Goal: Check status: Check status

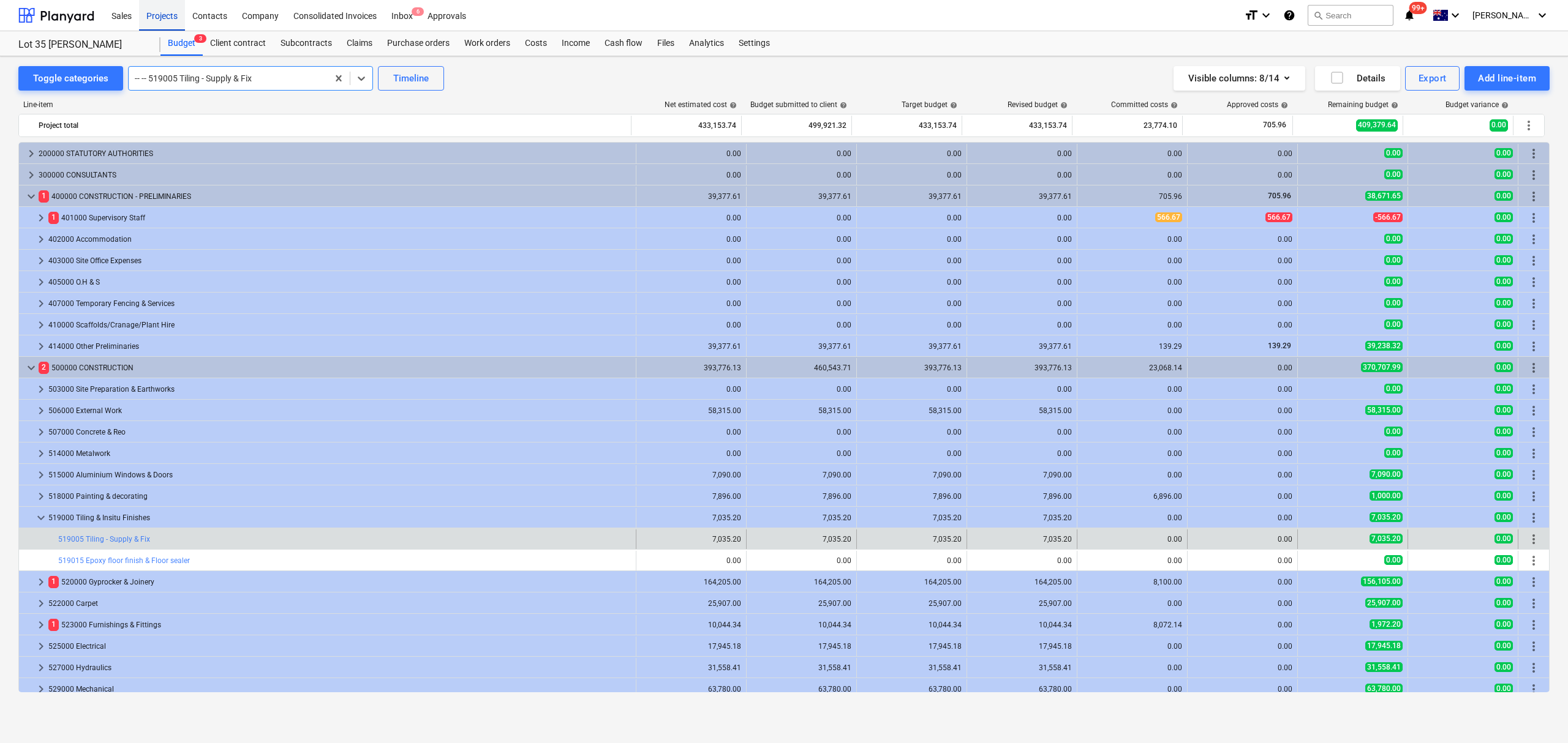
click at [166, 12] on div "Projects" at bounding box center [162, 14] width 46 height 31
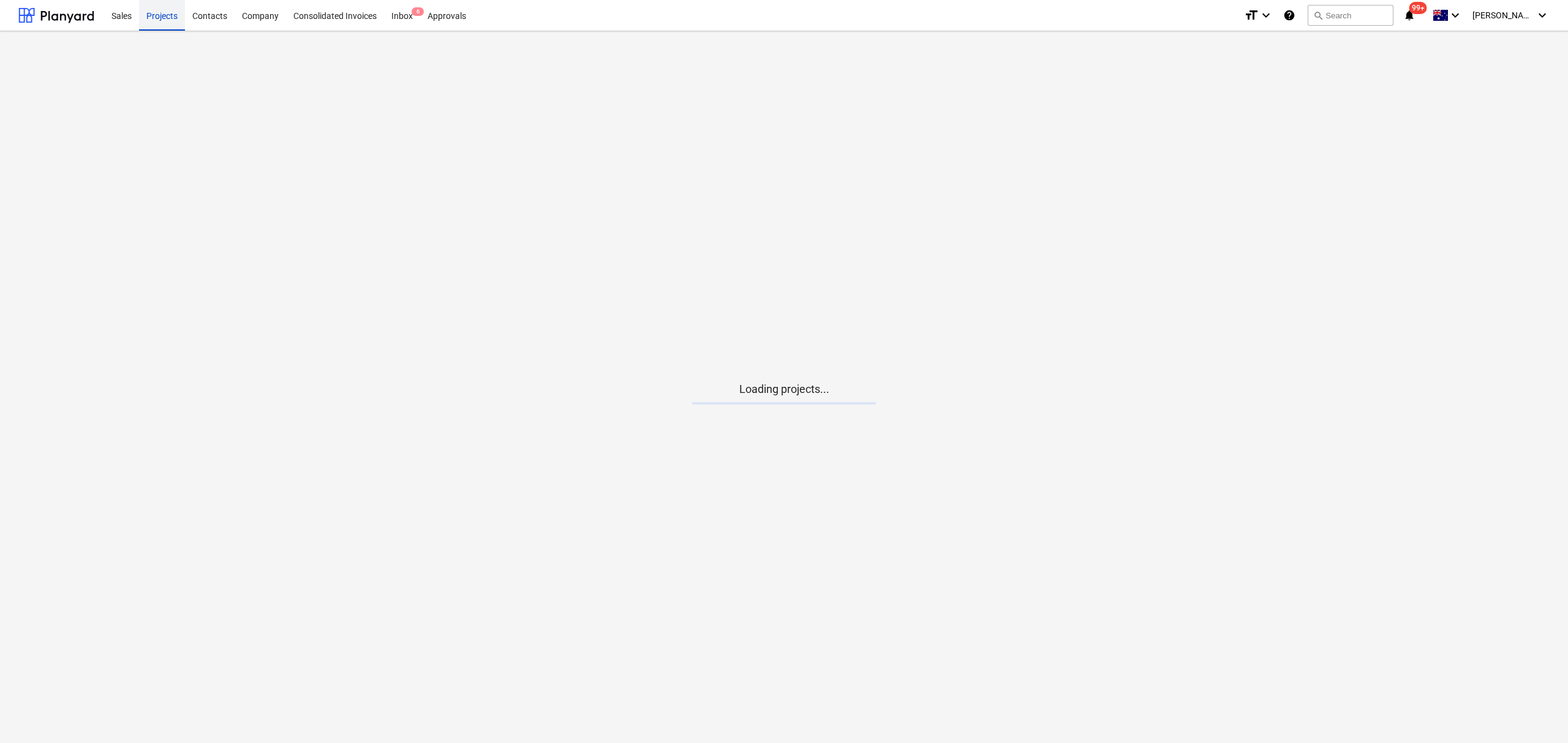
click at [166, 12] on div "Projects" at bounding box center [162, 14] width 46 height 31
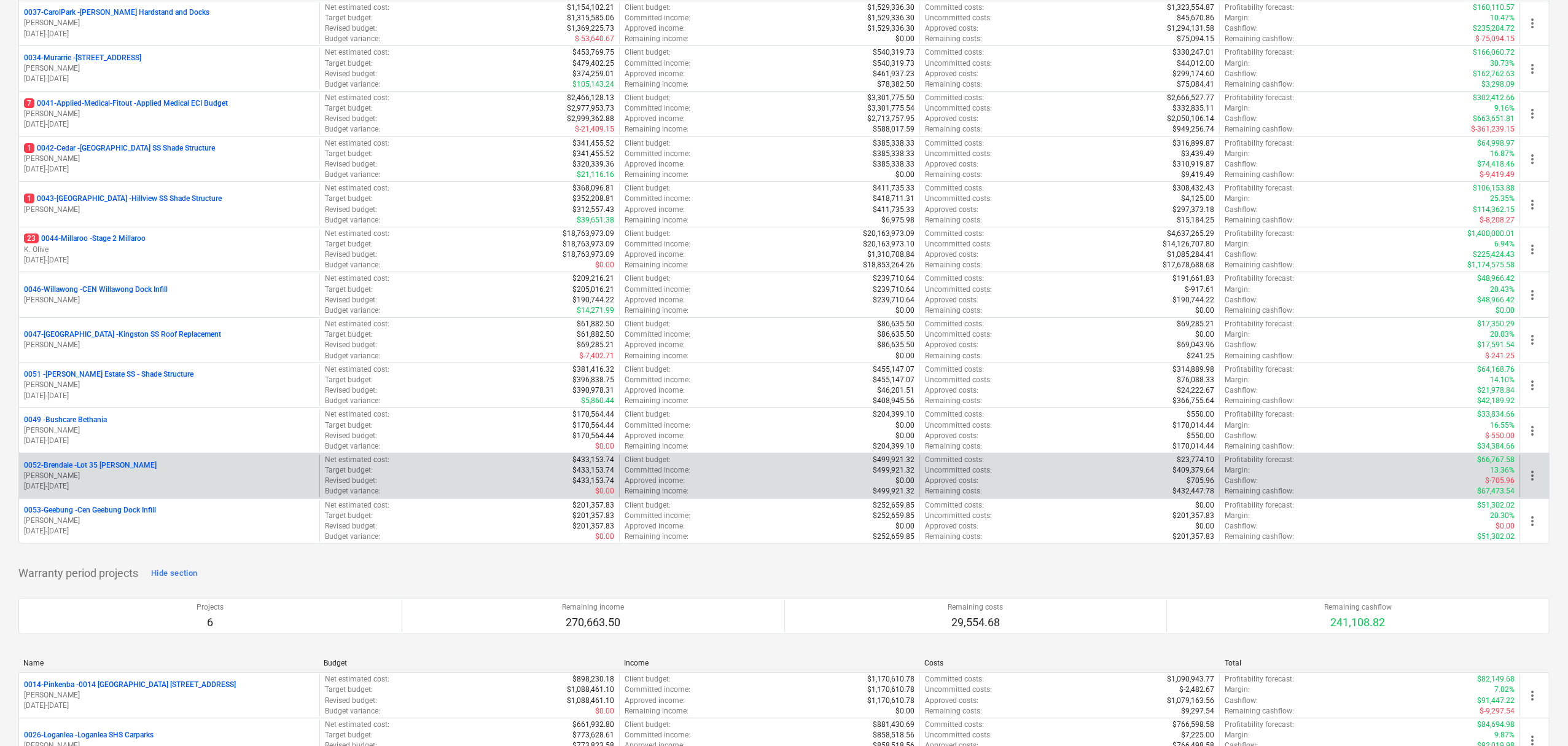
scroll to position [246, 0]
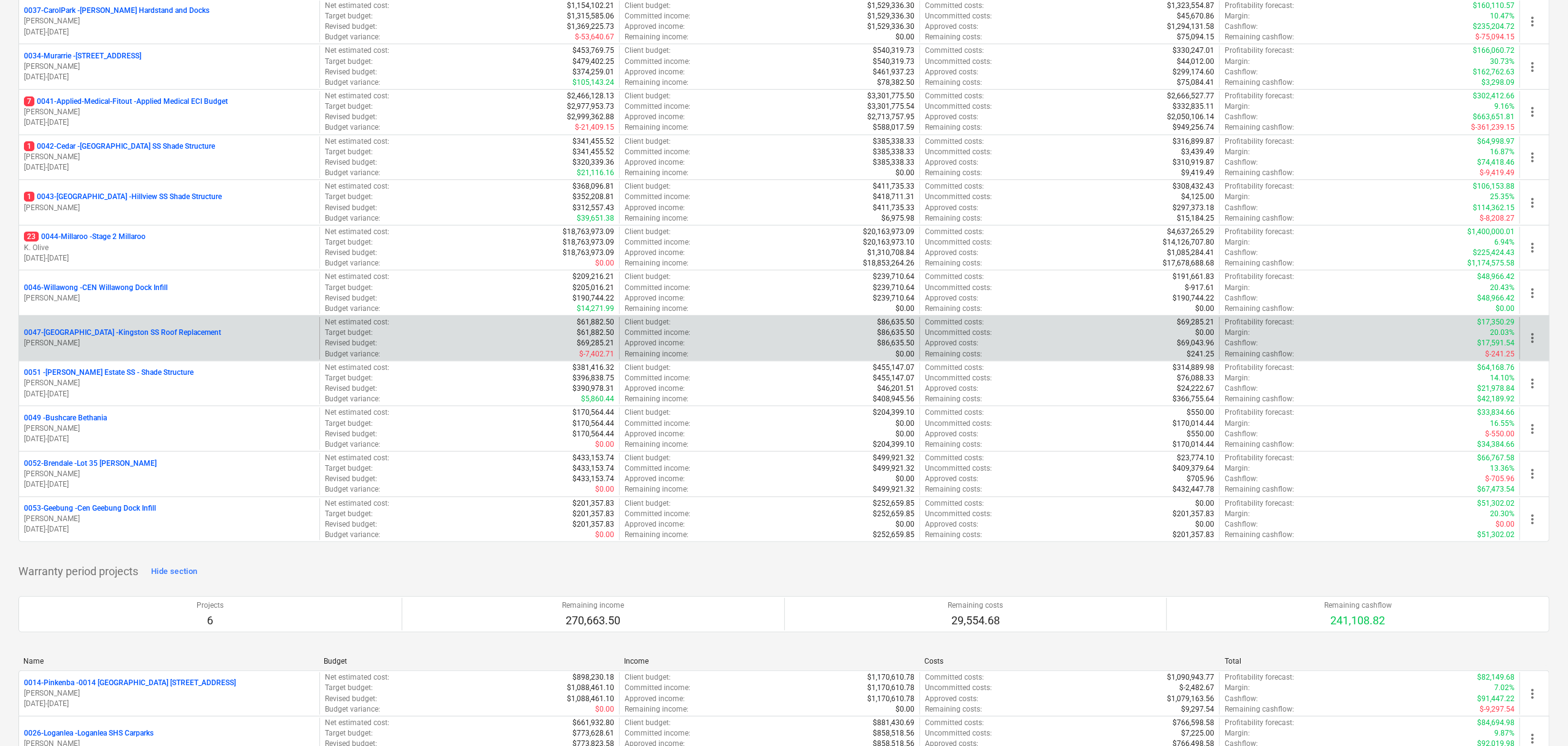
click at [89, 338] on p "0047-[GEOGRAPHIC_DATA] - [GEOGRAPHIC_DATA] SS Roof Replacement" at bounding box center [123, 332] width 198 height 10
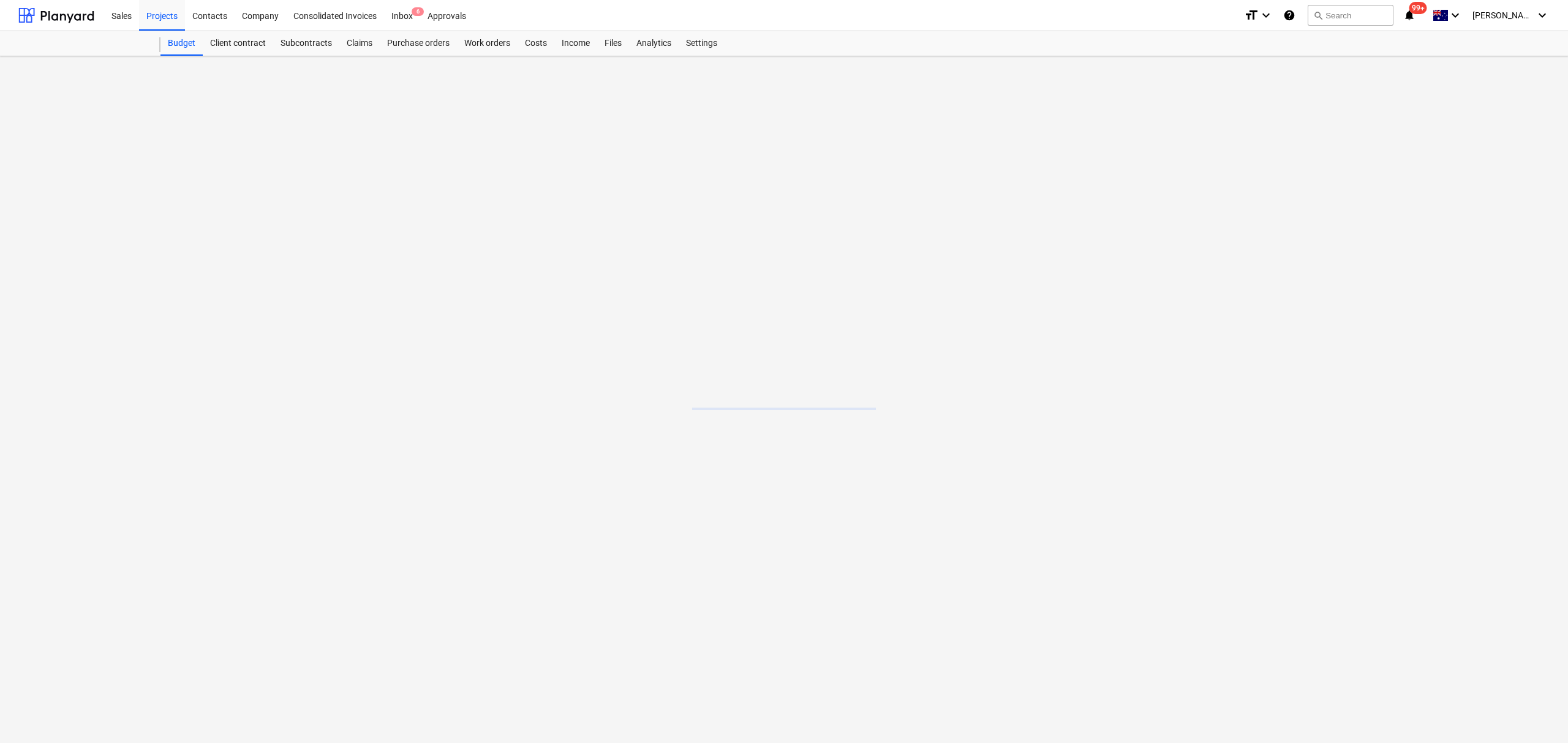
drag, startPoint x: 88, startPoint y: 337, endPoint x: 140, endPoint y: 304, distance: 61.6
click at [101, 338] on main at bounding box center [784, 399] width 1568 height 687
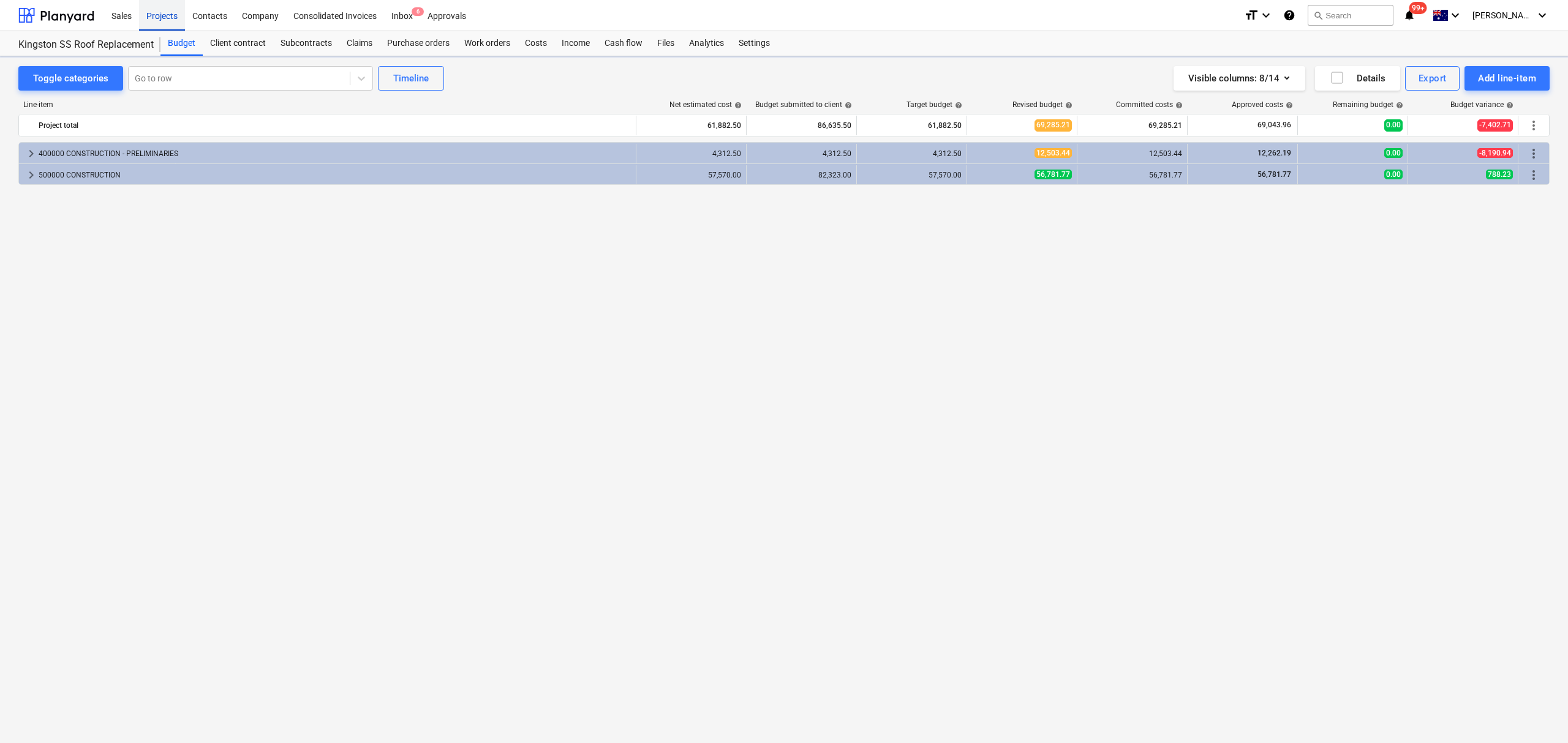
click at [182, 14] on div "Projects" at bounding box center [162, 14] width 46 height 31
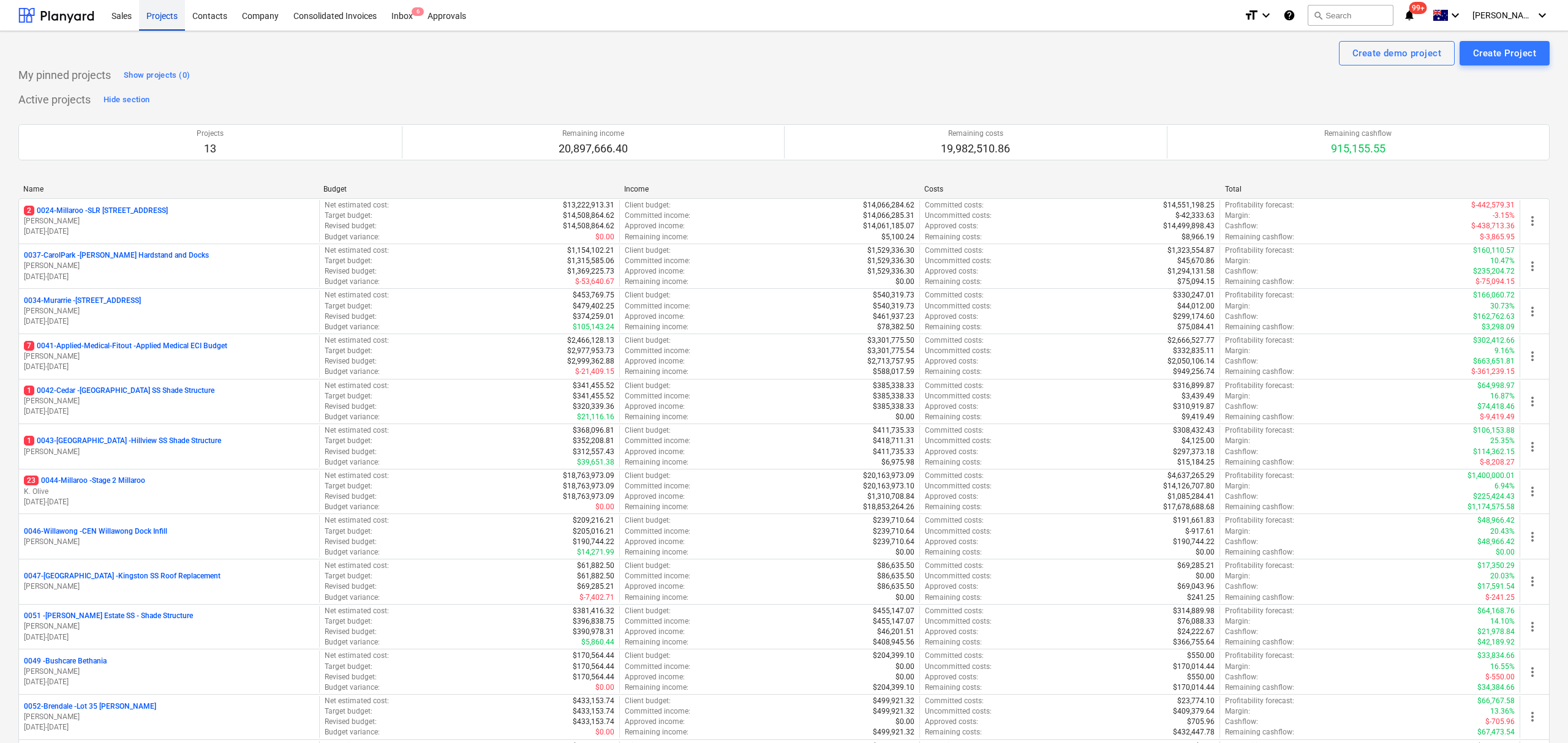
click at [174, 14] on div "Projects" at bounding box center [162, 14] width 46 height 31
drag, startPoint x: 174, startPoint y: 14, endPoint x: 119, endPoint y: 571, distance: 559.7
click at [174, 15] on div "Projects" at bounding box center [162, 14] width 46 height 31
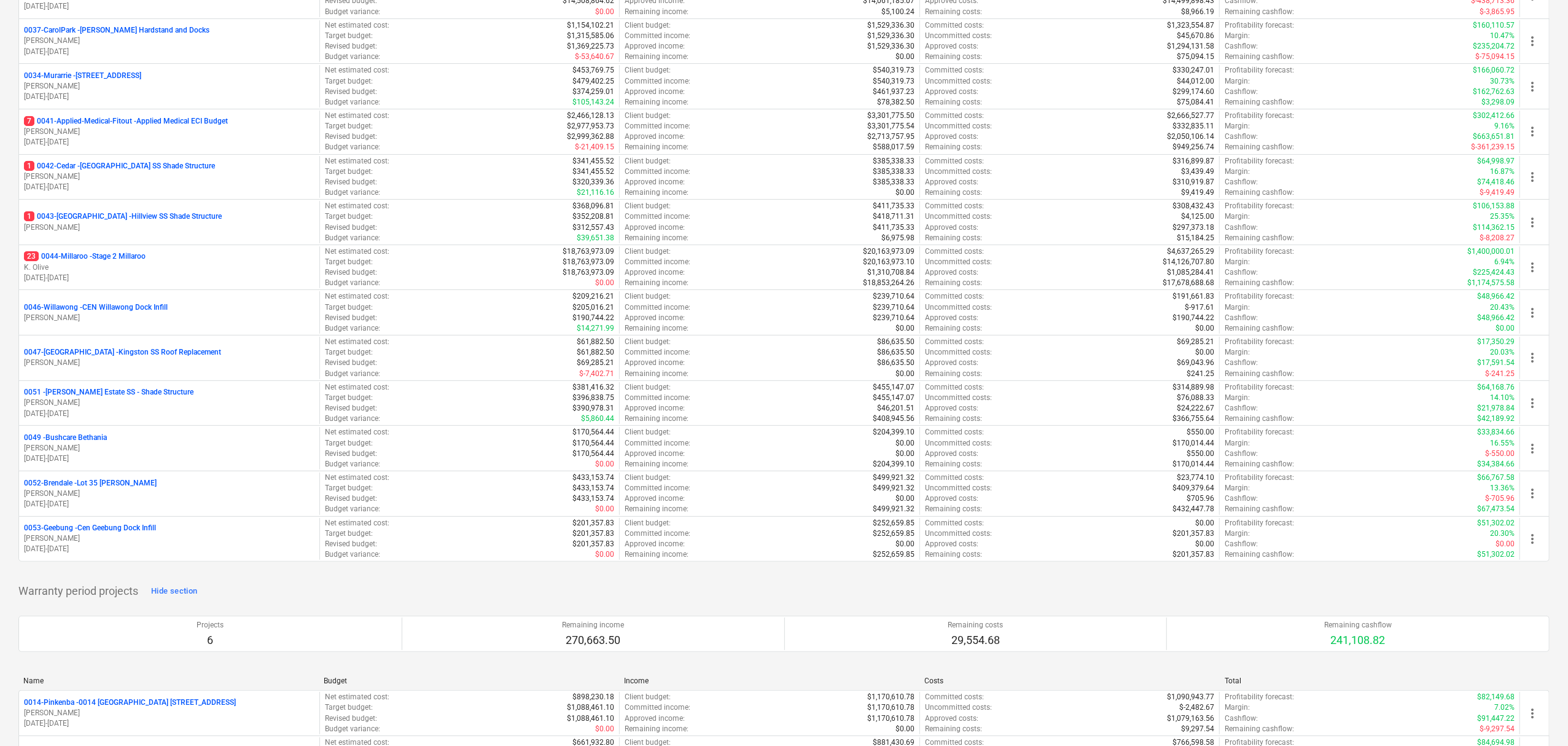
scroll to position [327, 0]
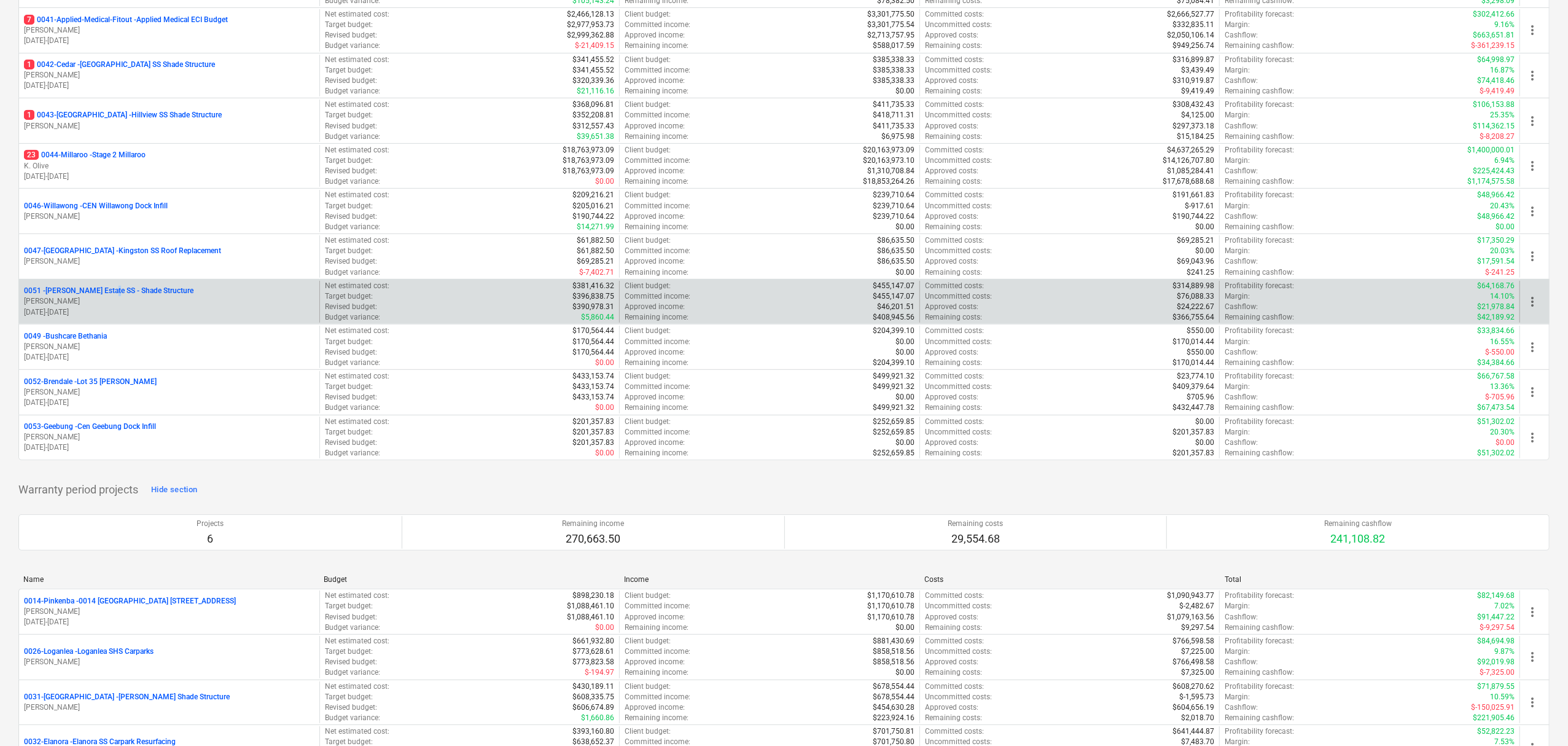
click at [106, 291] on p "0051 - [PERSON_NAME] Estate SS - Shade Structure" at bounding box center [109, 290] width 169 height 10
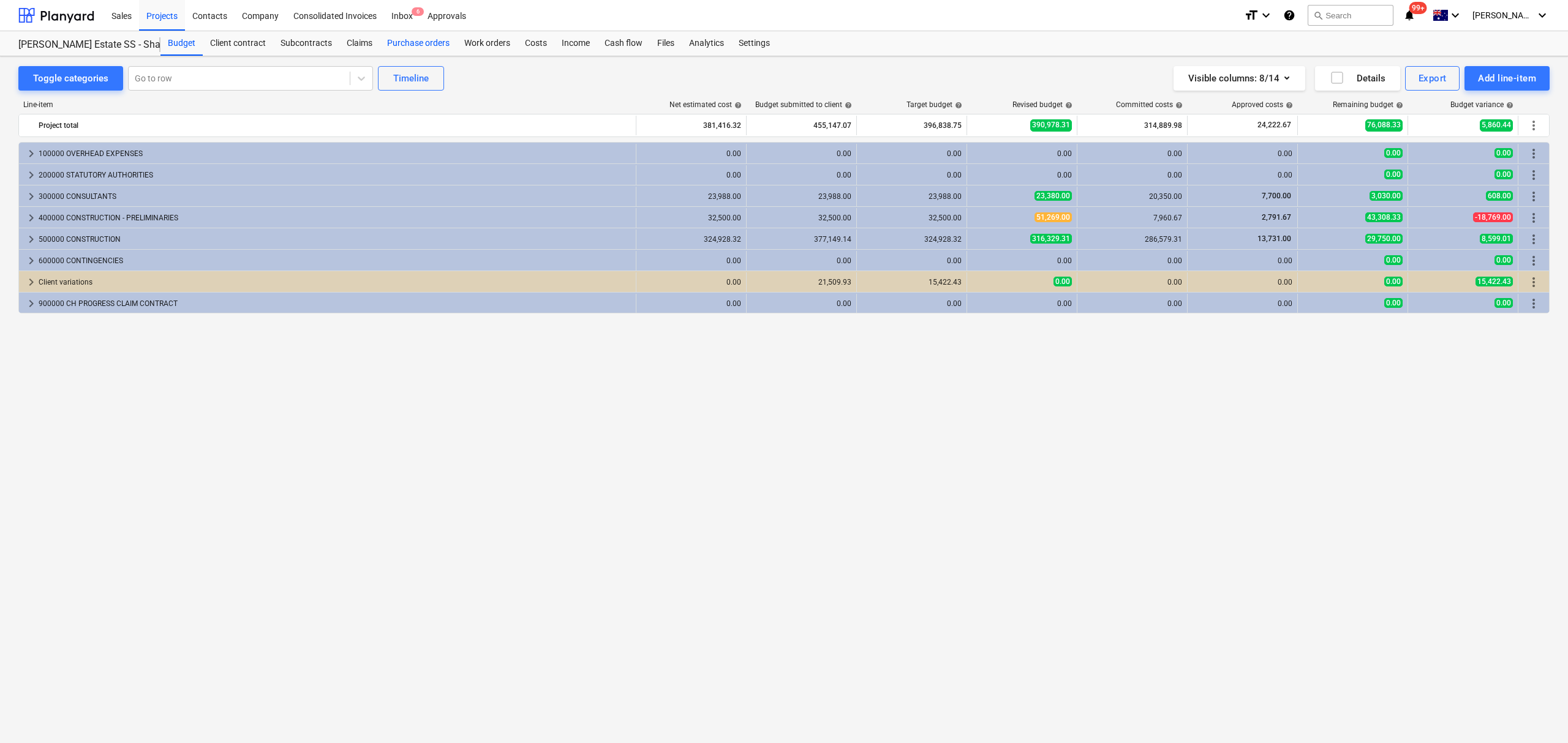
click at [440, 40] on div "Purchase orders" at bounding box center [418, 43] width 77 height 24
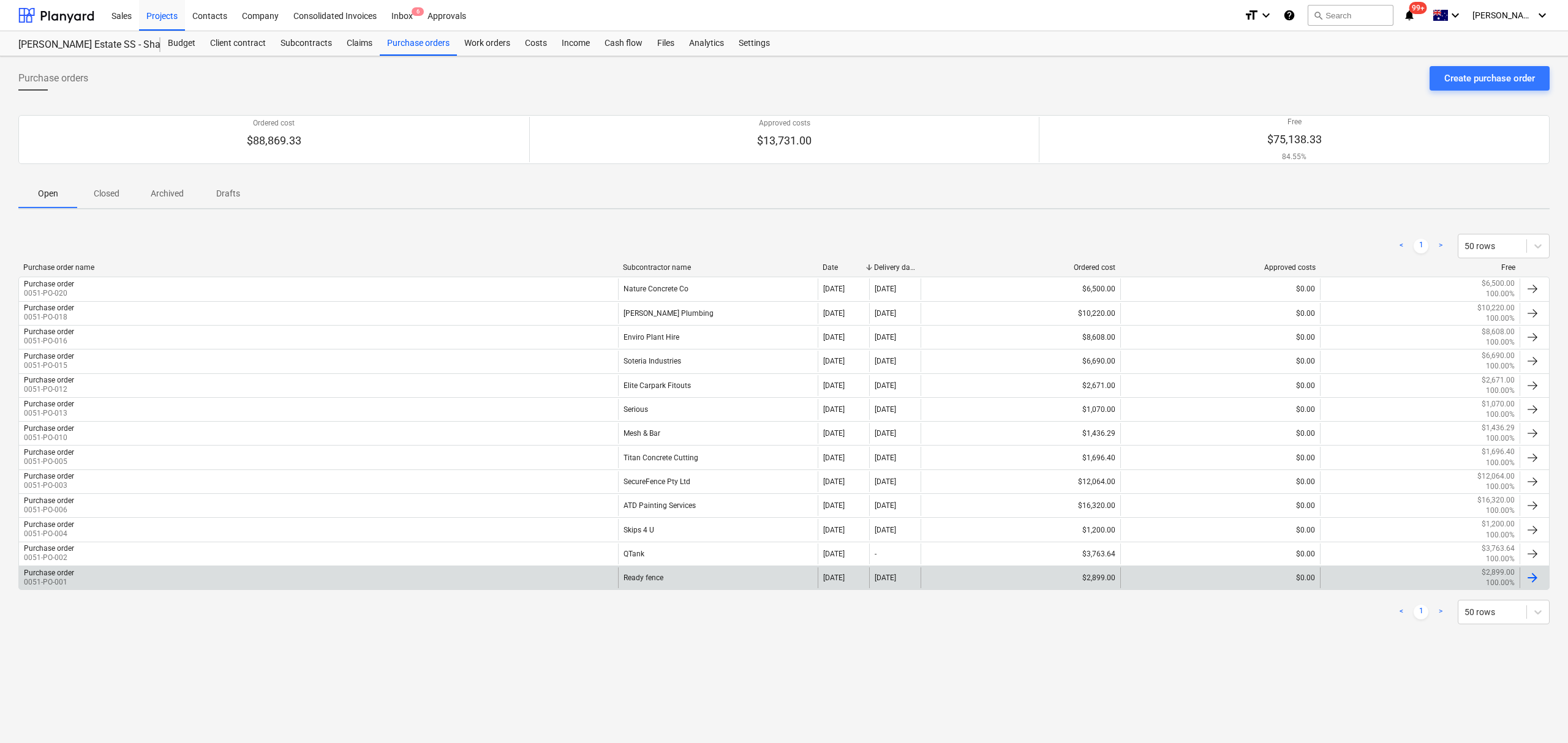
click at [205, 586] on div "Purchase order 0051-PO-001" at bounding box center [318, 578] width 599 height 21
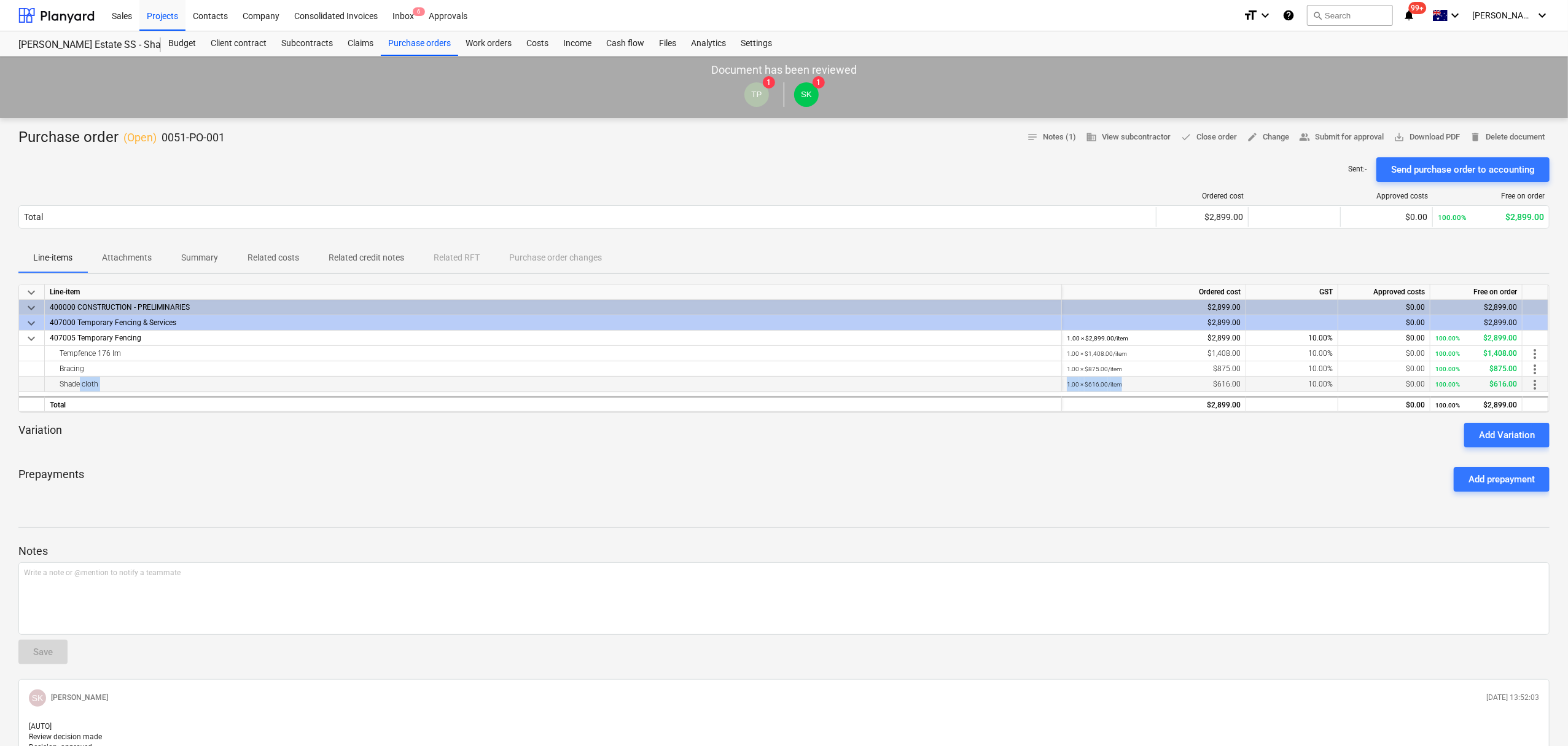
drag, startPoint x: 76, startPoint y: 379, endPoint x: 1242, endPoint y: 377, distance: 1166.0
click at [0, 0] on div "Shade cloth 1.00 × $616.00 / item $616.00 10.00% $0.00 100.00% $616.00 more_vert" at bounding box center [0, 0] width 0 height 0
click at [1242, 380] on div "1.00 × $616.00 / item $616.00" at bounding box center [1154, 384] width 185 height 15
drag, startPoint x: 1241, startPoint y: 380, endPoint x: 1183, endPoint y: 377, distance: 58.1
click at [1183, 377] on div "1.00 × $616.00 / item $616.00" at bounding box center [1154, 384] width 174 height 15
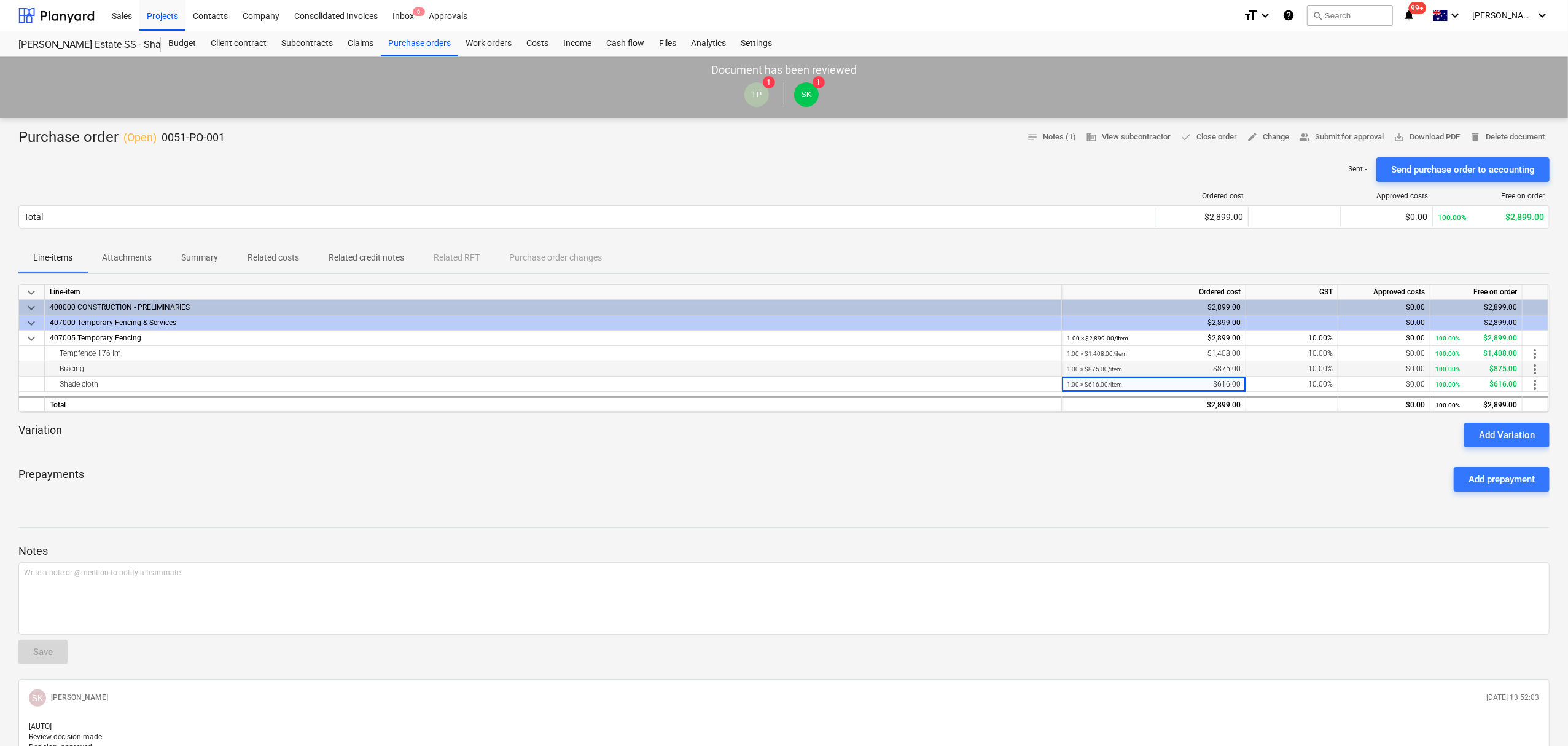
drag, startPoint x: 1244, startPoint y: 368, endPoint x: 1196, endPoint y: 365, distance: 48.1
click at [1196, 365] on div "1.00 × $875.00 / item $875.00" at bounding box center [1154, 369] width 185 height 15
click at [1202, 365] on div "1.00 × $875.00 / item $875.00" at bounding box center [1154, 369] width 174 height 15
